Goal: Transaction & Acquisition: Purchase product/service

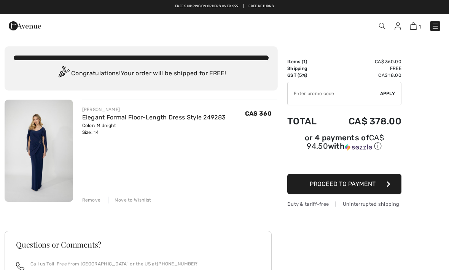
click at [342, 190] on button "Proceed to Payment" at bounding box center [344, 184] width 114 height 21
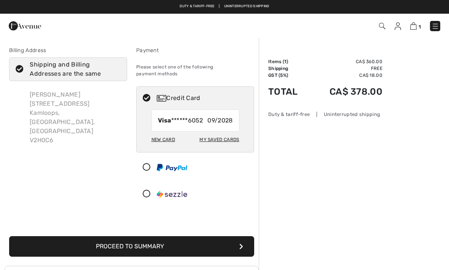
click at [152, 244] on button "Proceed to Summary" at bounding box center [131, 246] width 245 height 21
click at [142, 238] on button "Proceed to Summary" at bounding box center [131, 246] width 245 height 21
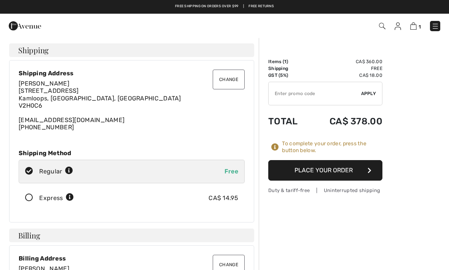
click at [329, 172] on button "Place Your Order" at bounding box center [325, 170] width 114 height 21
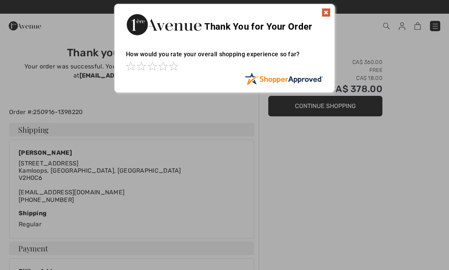
click at [329, 12] on img at bounding box center [325, 12] width 9 height 9
click at [328, 15] on img at bounding box center [325, 12] width 9 height 9
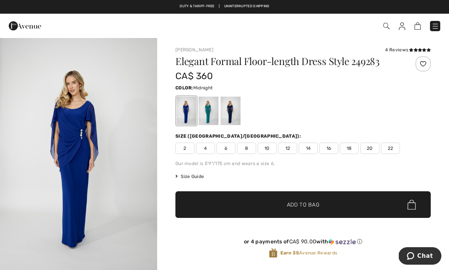
click at [234, 117] on div at bounding box center [230, 111] width 20 height 29
